Goal: Information Seeking & Learning: Learn about a topic

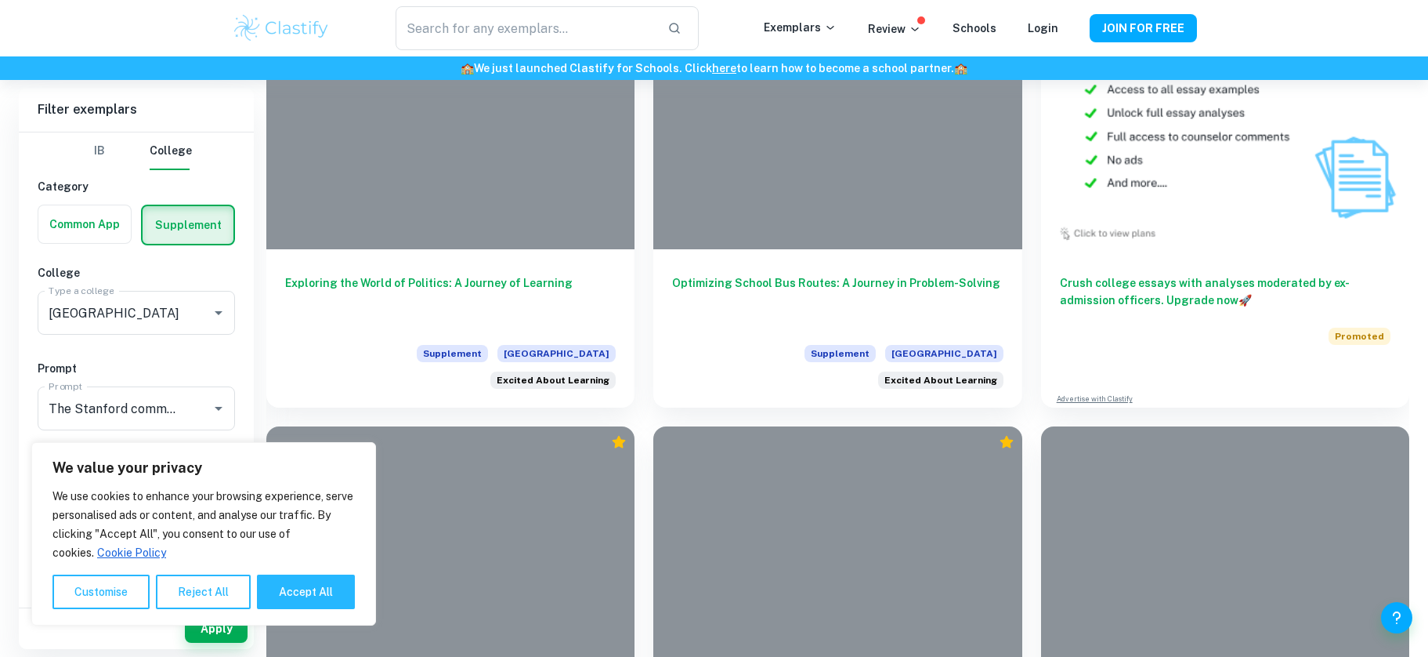
scroll to position [1277, 0]
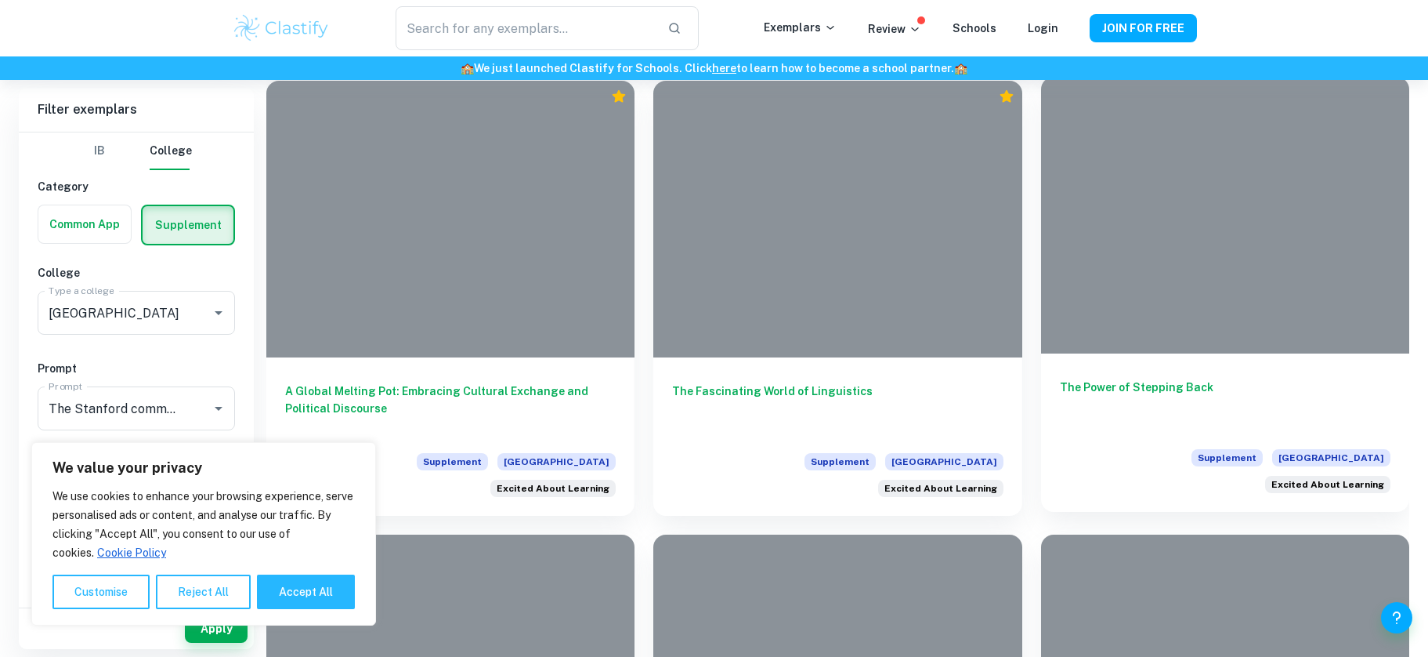
click at [1174, 378] on h6 "The Power of Stepping Back" at bounding box center [1225, 404] width 331 height 52
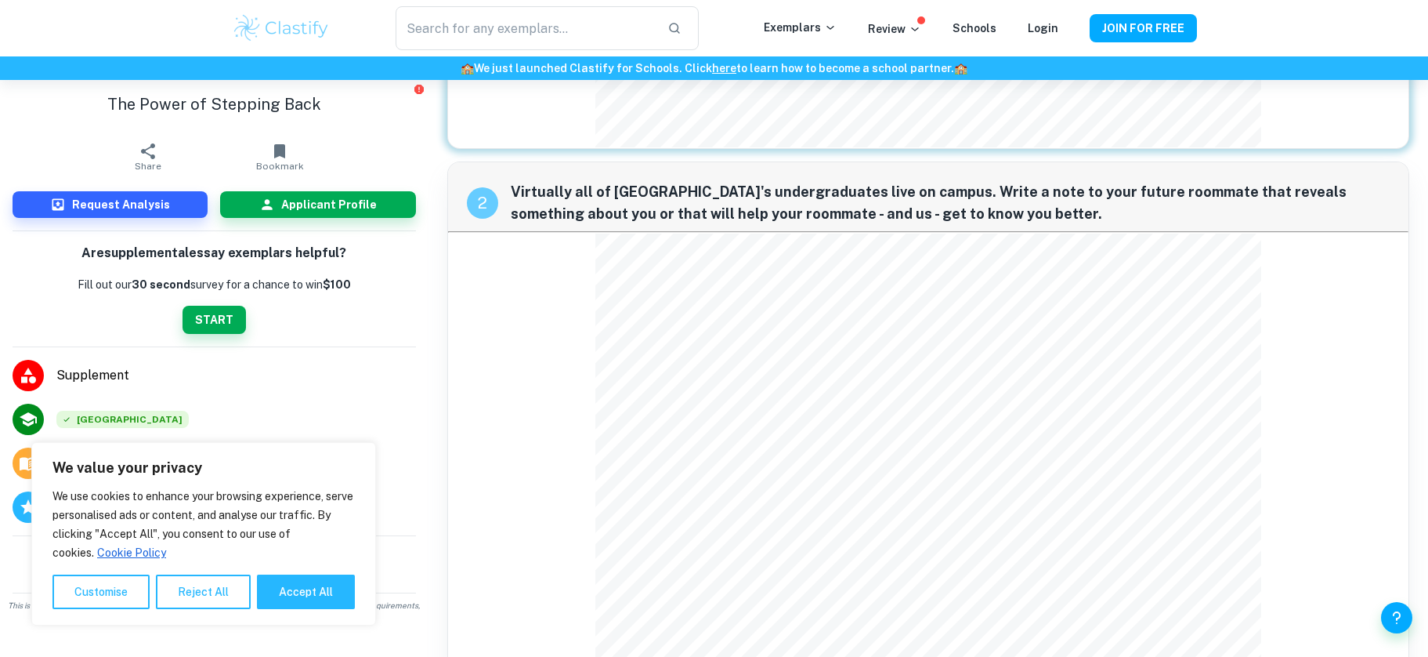
scroll to position [465, 0]
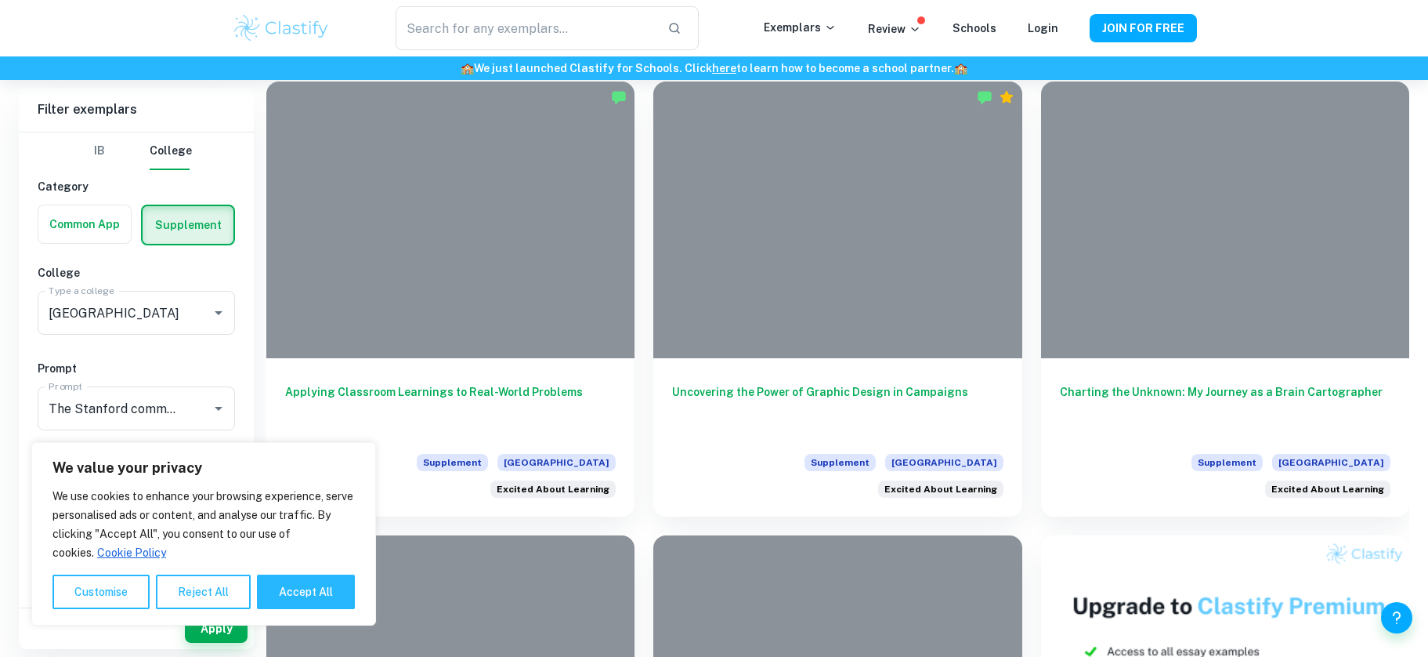
scroll to position [373, 0]
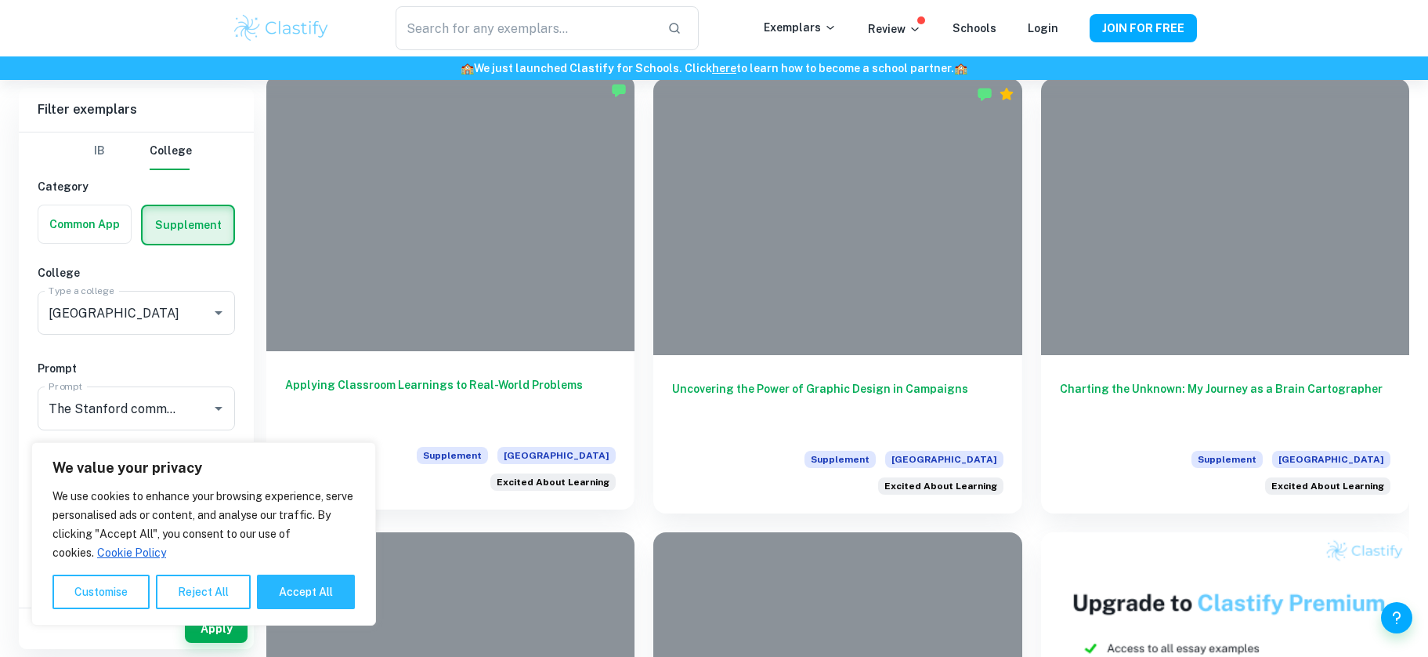
click at [497, 384] on h6 "Applying Classroom Learnings to Real-World Problems" at bounding box center [450, 402] width 331 height 52
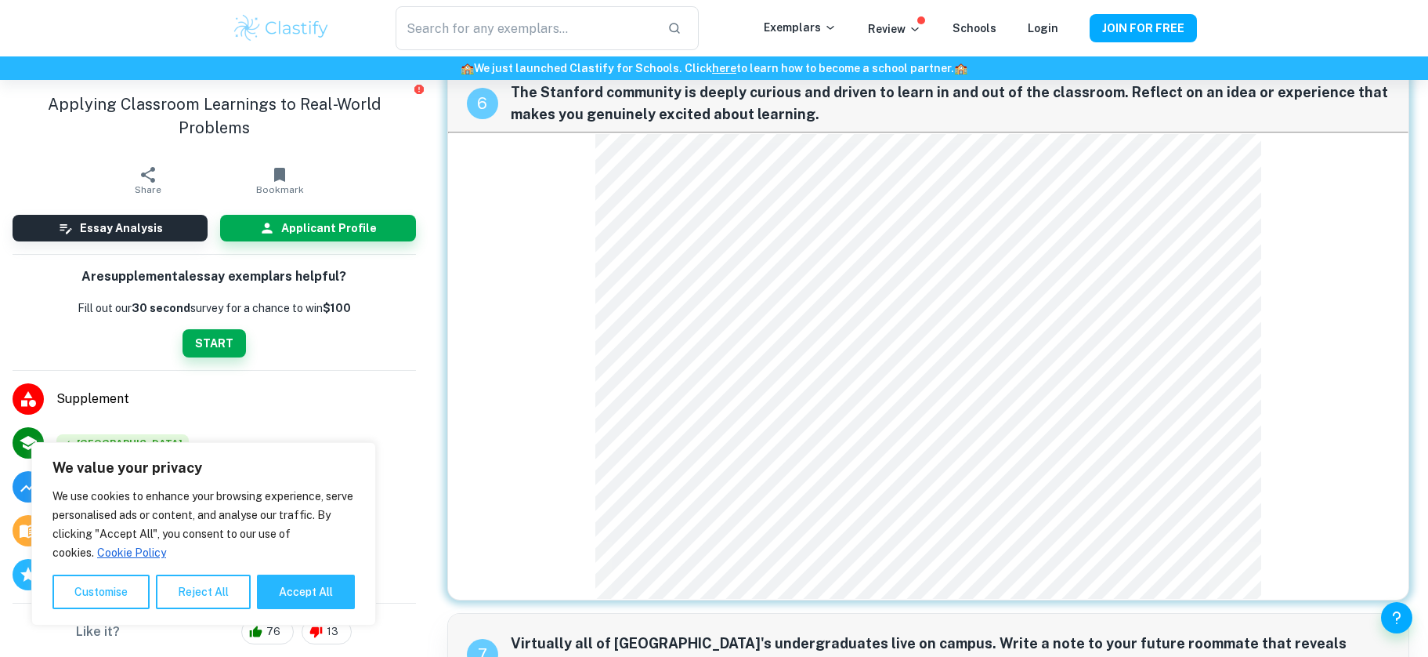
scroll to position [1202, 0]
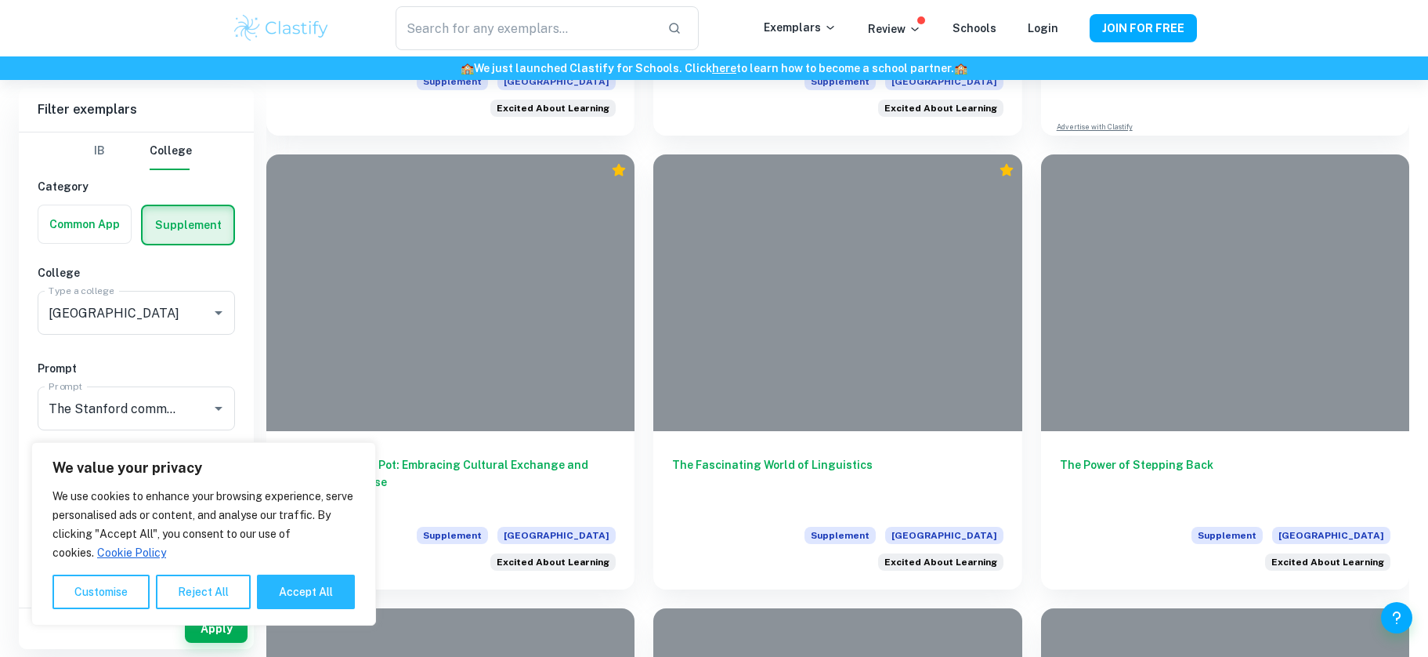
scroll to position [1186, 0]
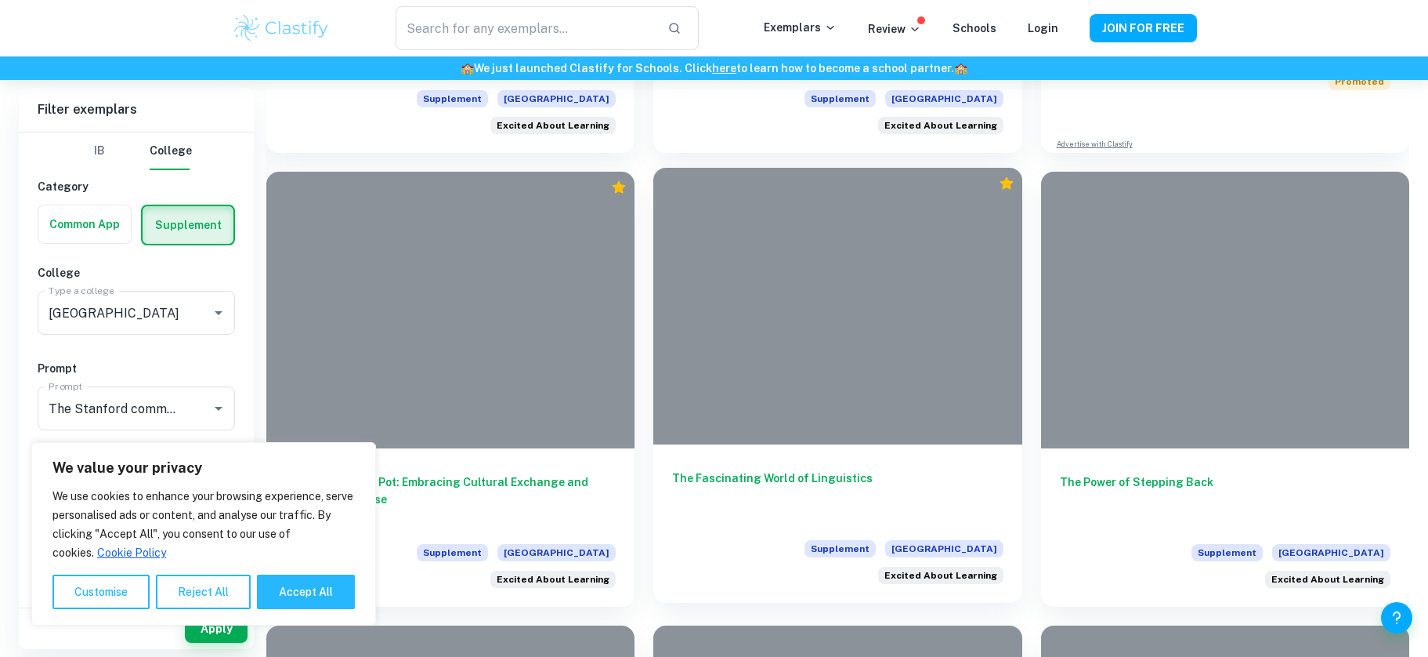
click at [923, 444] on div "The Fascinating World of Linguistics Supplement [GEOGRAPHIC_DATA] Excited About…" at bounding box center [837, 523] width 368 height 158
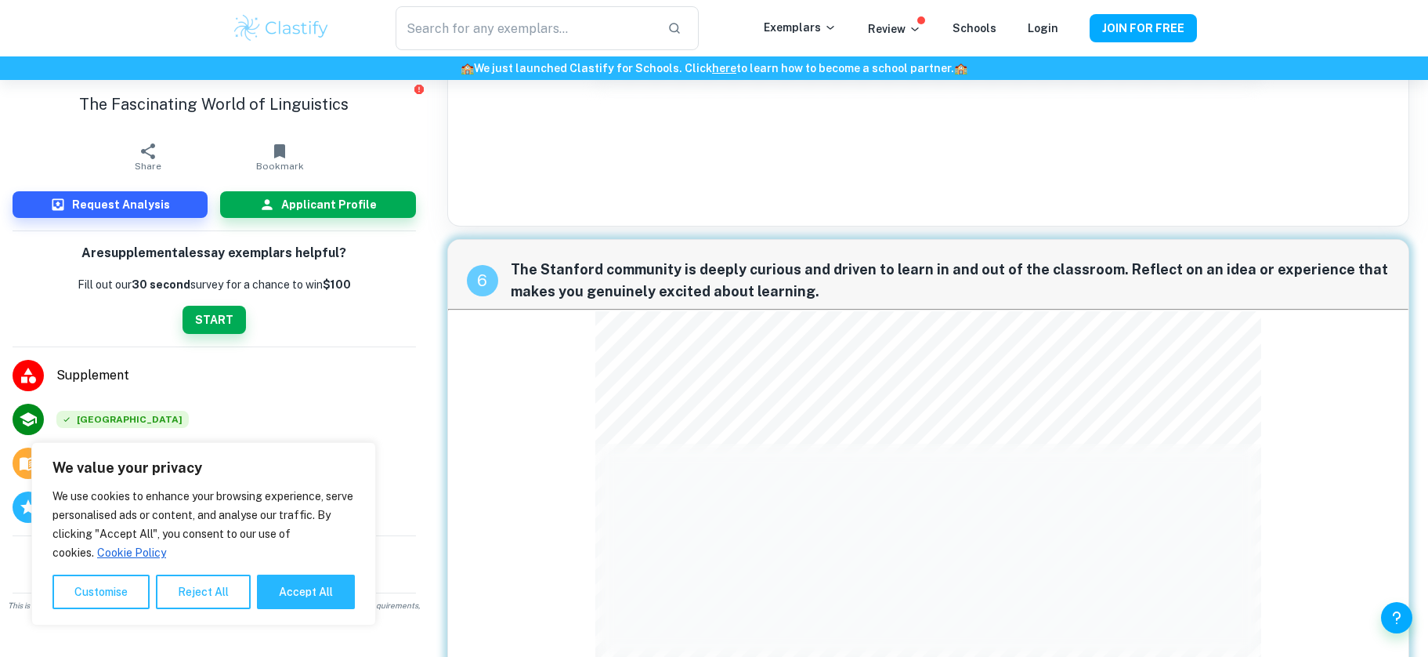
scroll to position [1219, 0]
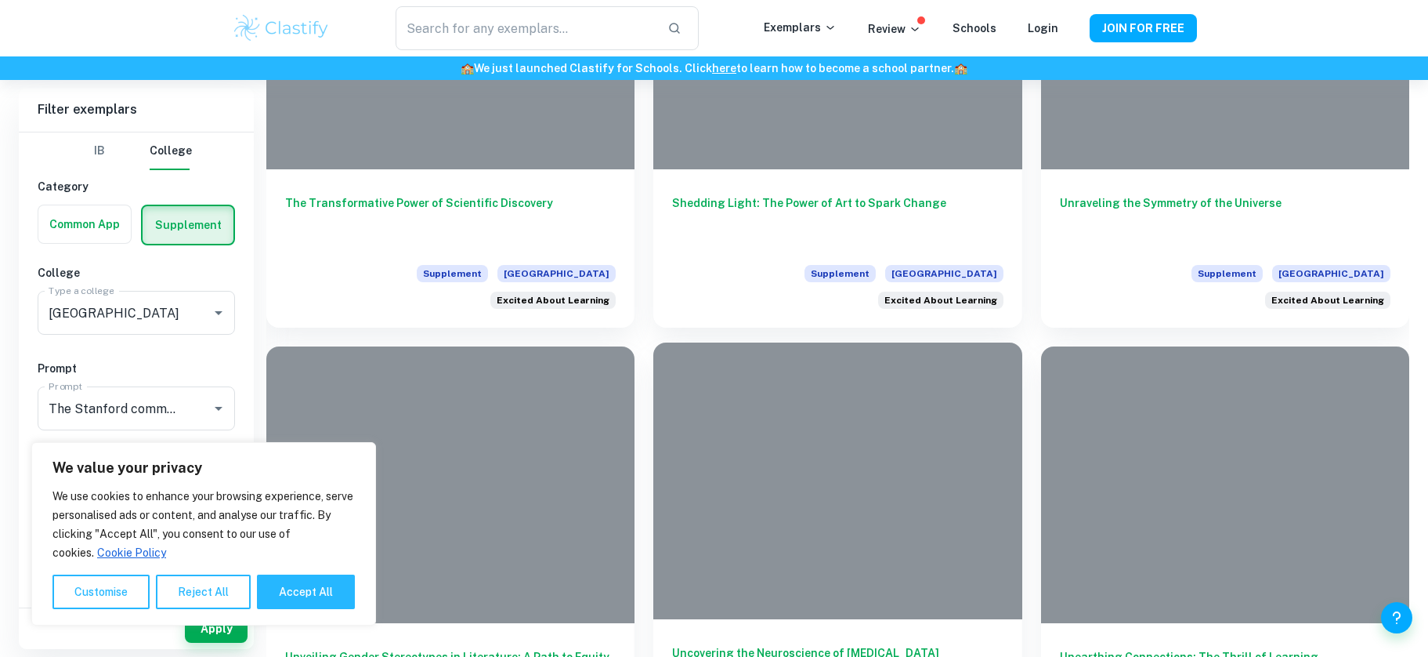
scroll to position [1933, 0]
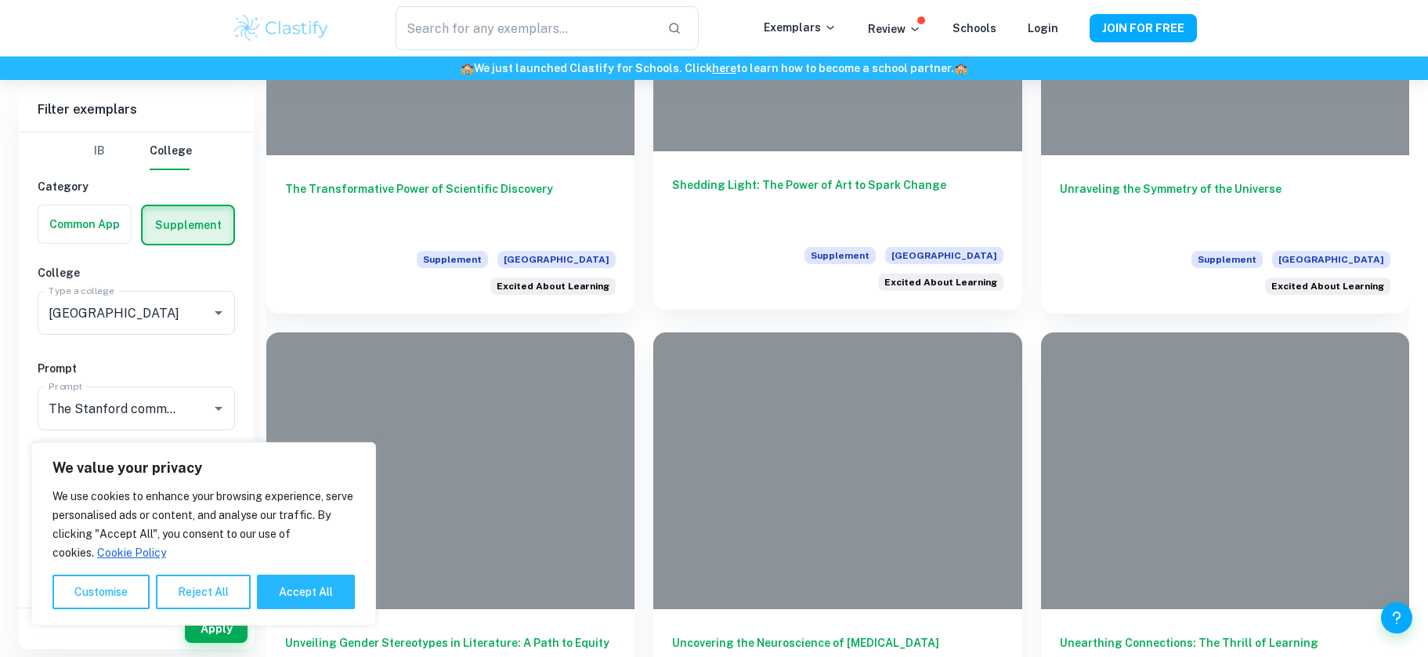
click at [740, 176] on h6 "Shedding Light: The Power of Art to Spark Change" at bounding box center [837, 202] width 331 height 52
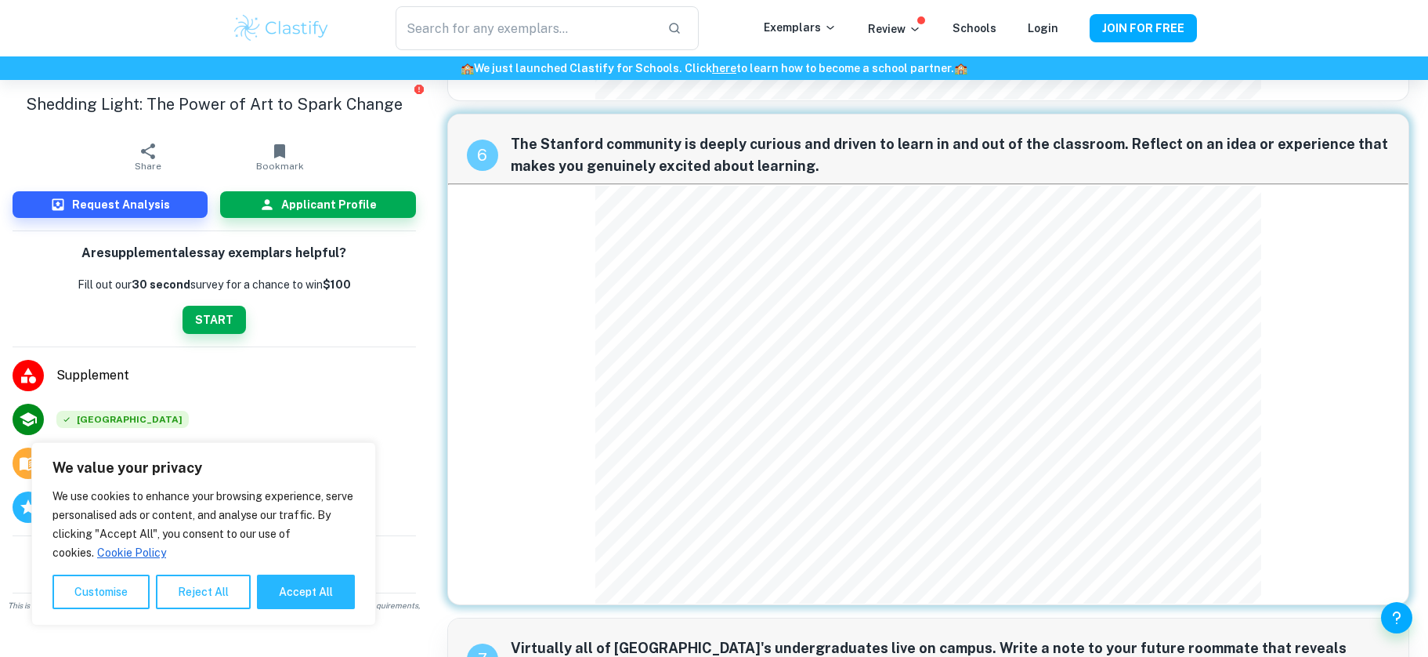
scroll to position [986, 0]
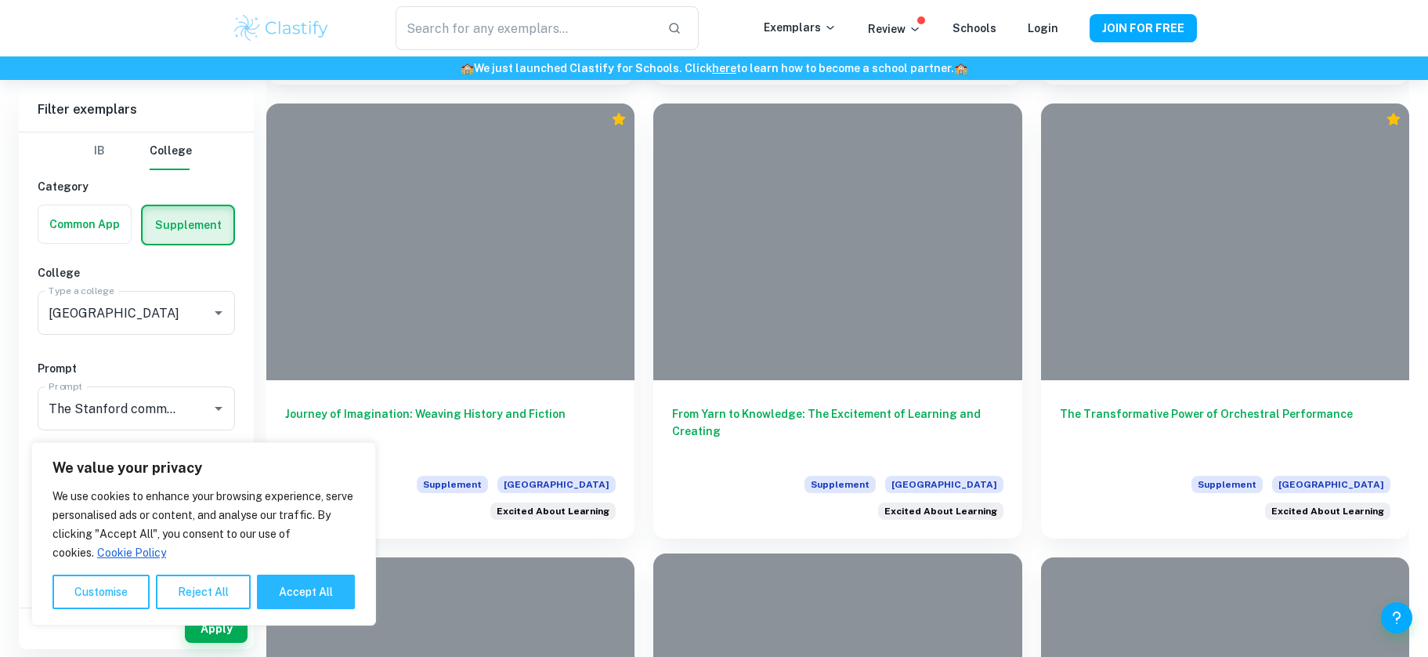
scroll to position [3522, 0]
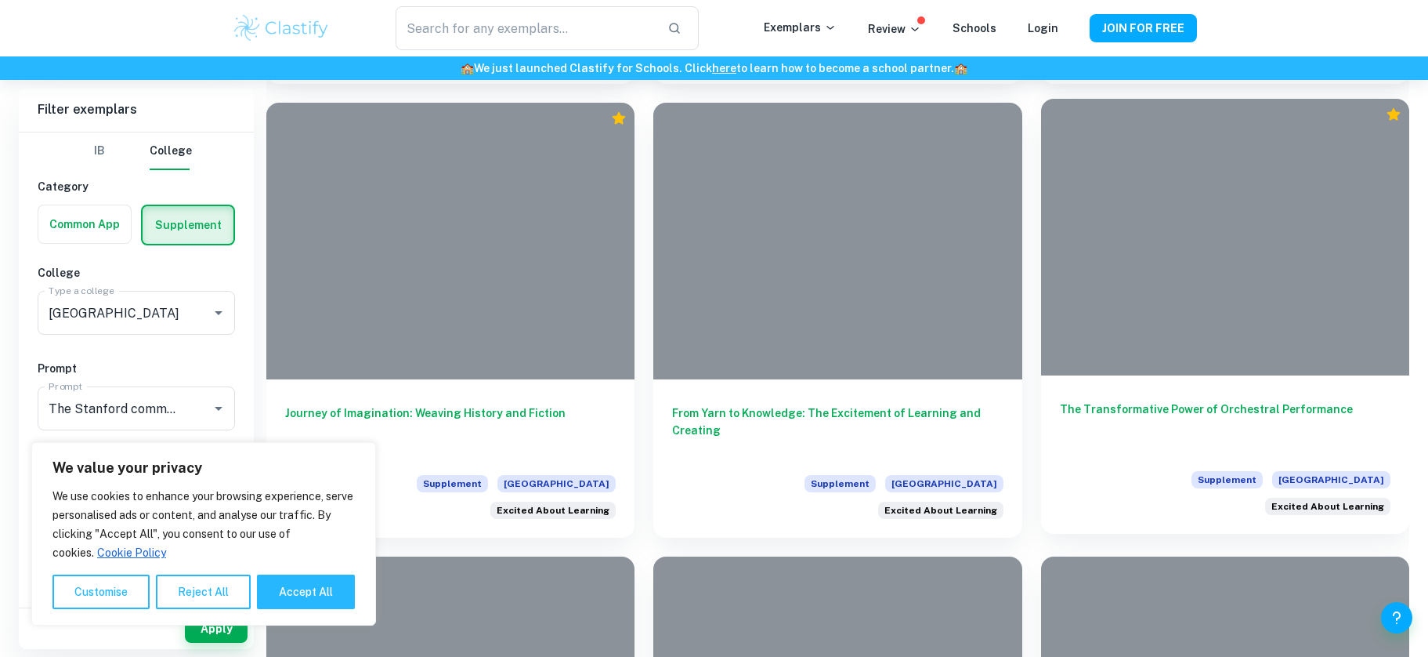
click at [1181, 245] on div at bounding box center [1225, 237] width 368 height 277
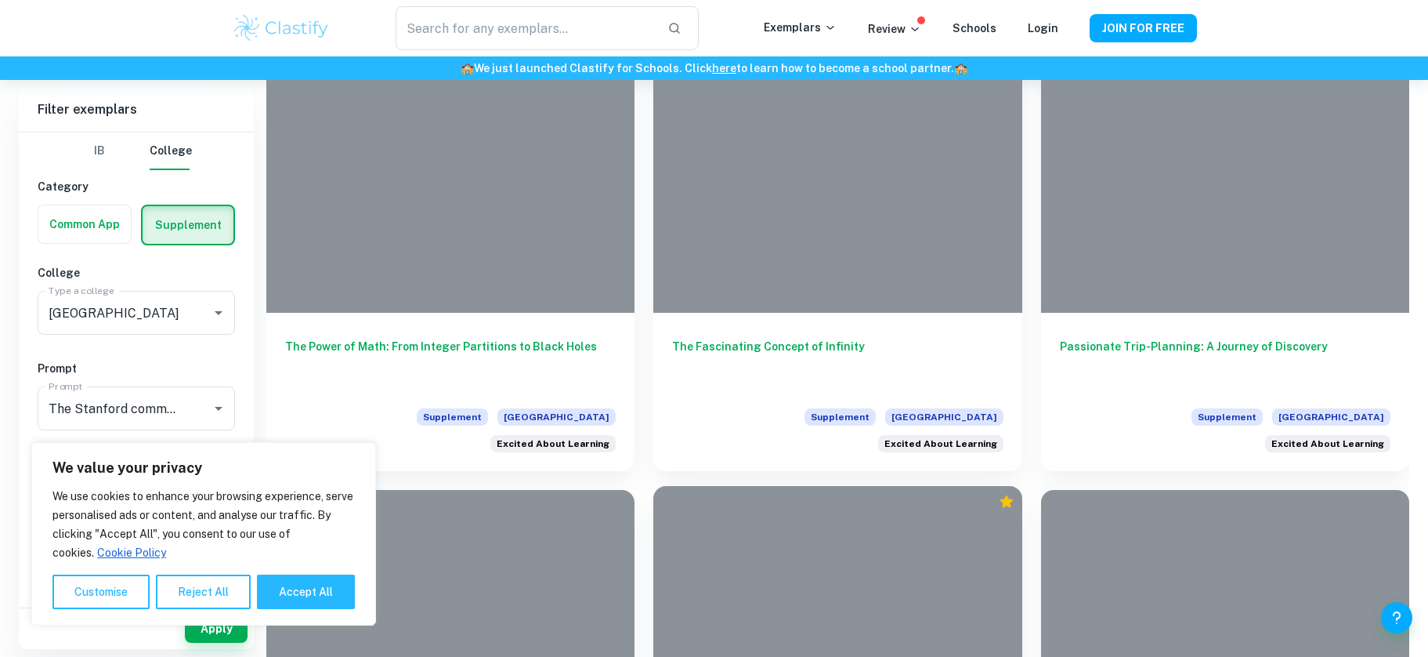
scroll to position [4064, 0]
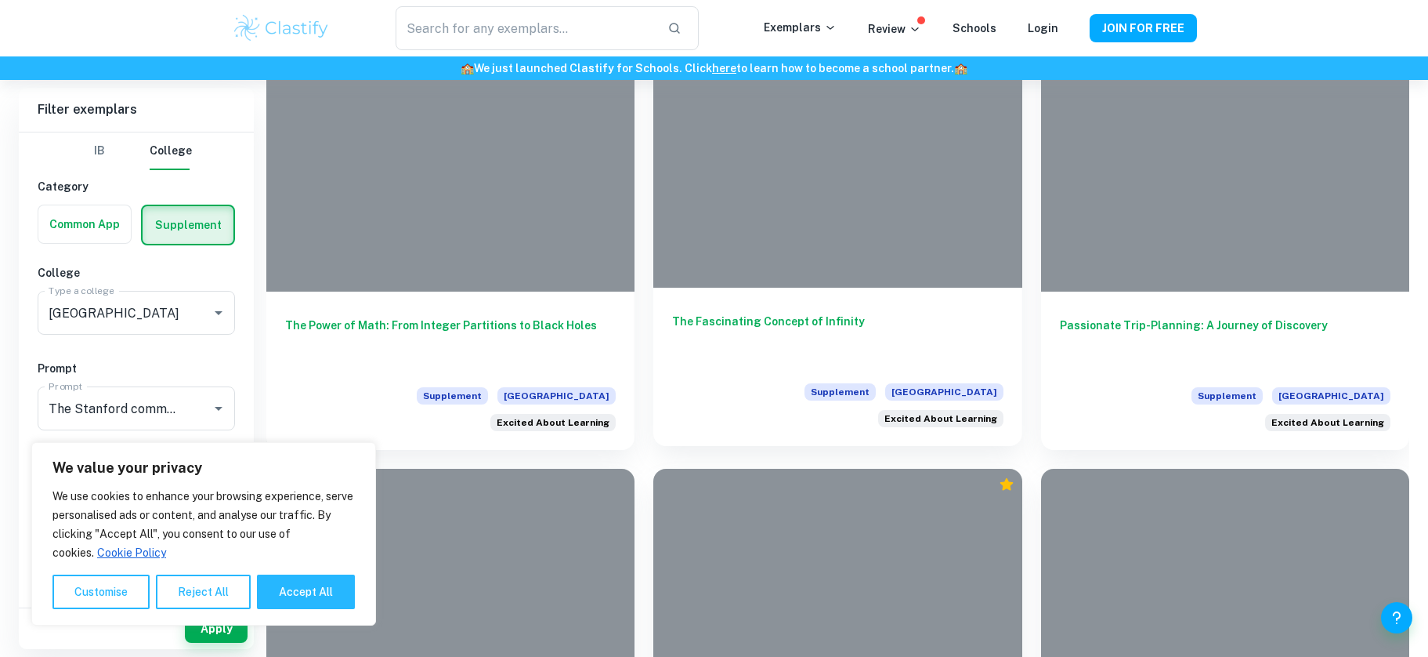
click at [750, 313] on h6 "The Fascinating Concept of Infinity" at bounding box center [837, 339] width 331 height 52
